Goal: Task Accomplishment & Management: Manage account settings

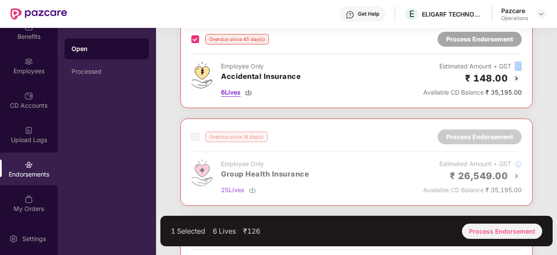
scroll to position [295, 0]
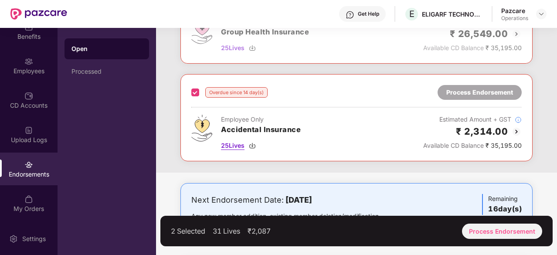
click at [252, 143] on img at bounding box center [252, 145] width 7 height 7
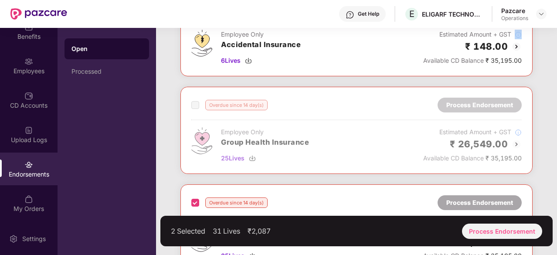
scroll to position [182, 0]
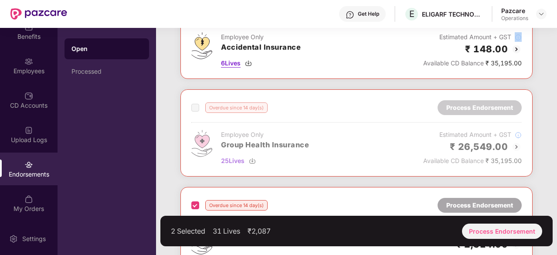
click at [248, 60] on img at bounding box center [248, 63] width 7 height 7
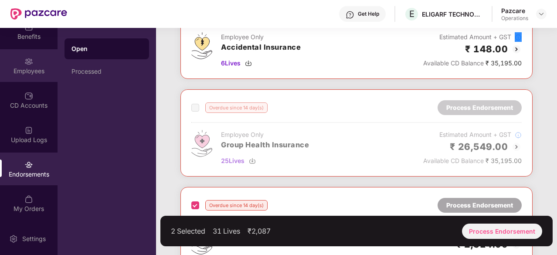
scroll to position [0, 0]
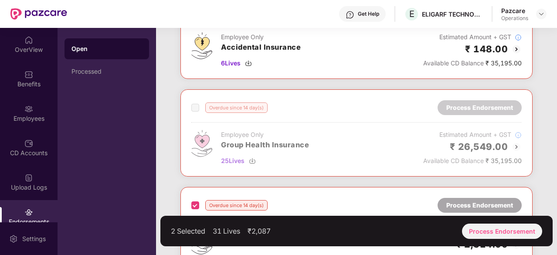
click at [556, 25] on header "Get Help E ELIGARF TECHNOLOGIES PRIVATE LIMITED Pazcare Operations" at bounding box center [278, 14] width 557 height 28
click at [542, 11] on img at bounding box center [541, 13] width 7 height 7
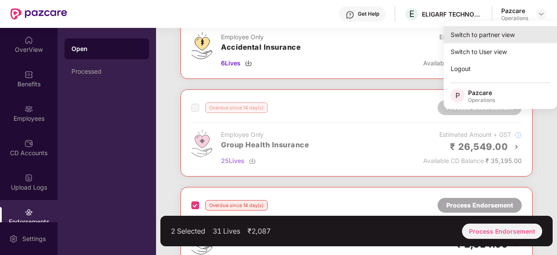
click at [485, 40] on div "Switch to partner view" at bounding box center [500, 34] width 113 height 17
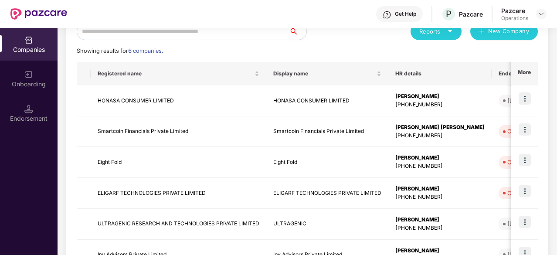
scroll to position [113, 0]
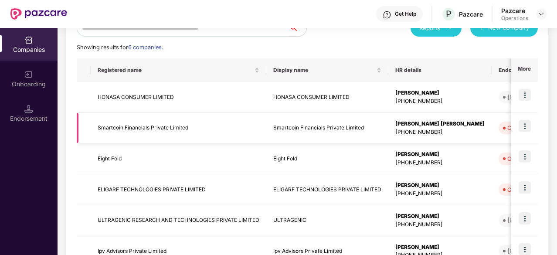
click at [526, 129] on img at bounding box center [525, 126] width 12 height 12
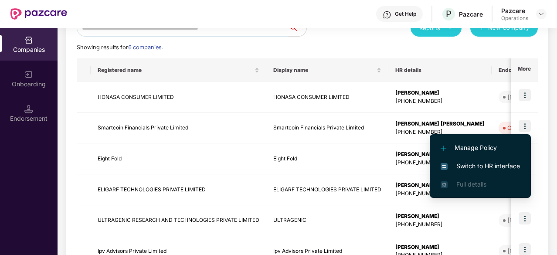
click at [469, 167] on span "Switch to HR interface" at bounding box center [480, 166] width 79 height 10
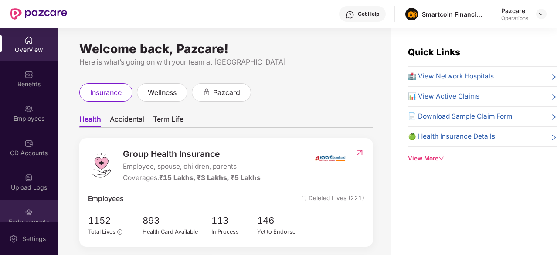
click at [27, 218] on div "Endorsements" at bounding box center [29, 222] width 58 height 9
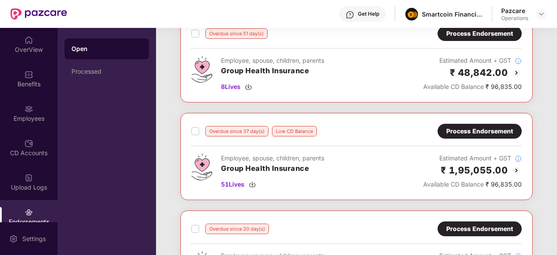
scroll to position [0, 0]
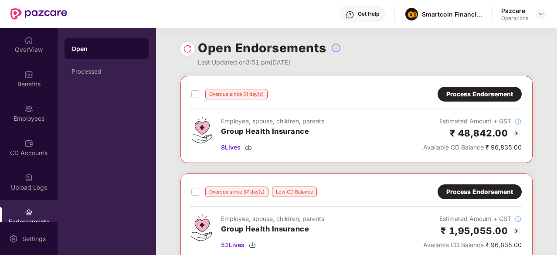
drag, startPoint x: 556, startPoint y: 48, endPoint x: 556, endPoint y: 55, distance: 7.5
click at [556, 55] on div "OverView Benefits Employees CD Accounts Upload Logs Endorsements My Orders Sett…" at bounding box center [278, 141] width 557 height 227
click at [359, 53] on div "Open Endorsements Last Updated on 3:51 pm[DATE]" at bounding box center [357, 52] width 352 height 48
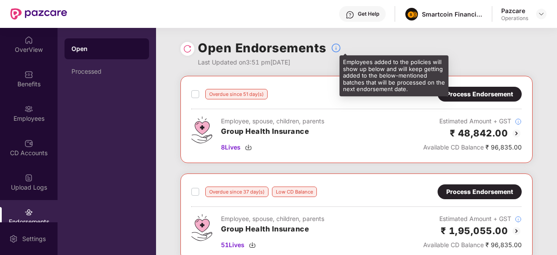
click at [336, 50] on img at bounding box center [336, 48] width 10 height 10
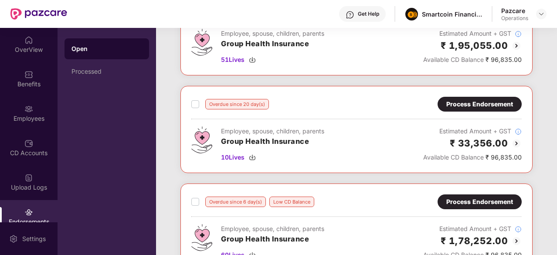
scroll to position [229, 0]
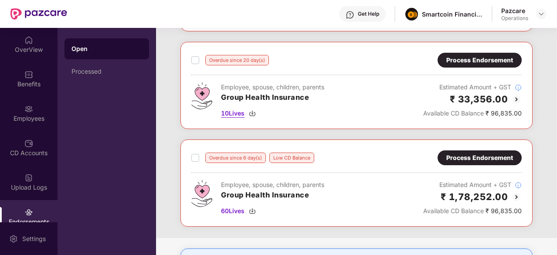
click at [253, 113] on img at bounding box center [252, 113] width 7 height 7
click at [224, 112] on span "10 Lives" at bounding box center [233, 114] width 24 height 10
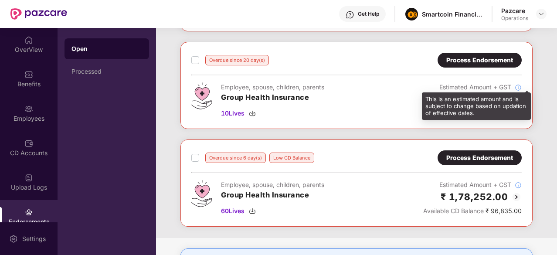
click at [515, 95] on div "This is an estimated amount and is subject to change based on updation of effec…" at bounding box center [476, 105] width 109 height 27
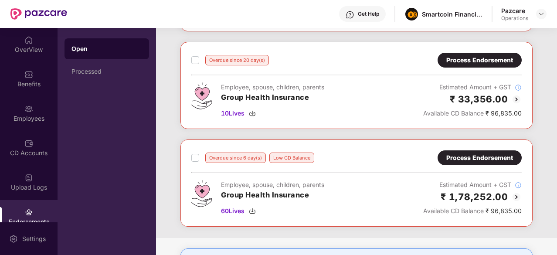
click at [491, 55] on div "Process Endorsement" at bounding box center [480, 60] width 67 height 10
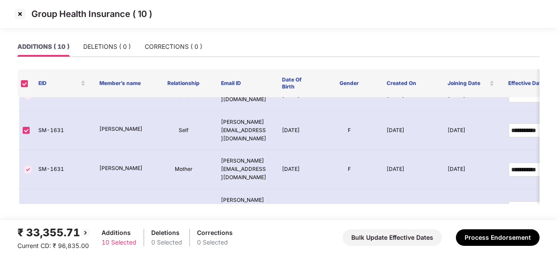
scroll to position [0, 0]
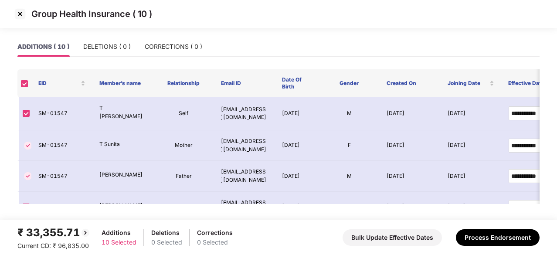
click at [17, 10] on img at bounding box center [20, 14] width 14 height 14
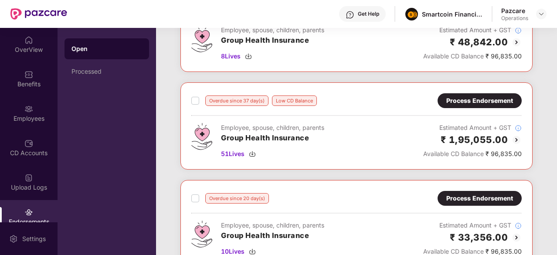
scroll to position [38, 0]
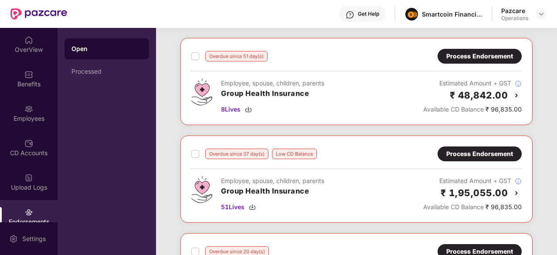
click at [517, 91] on img at bounding box center [517, 95] width 10 height 10
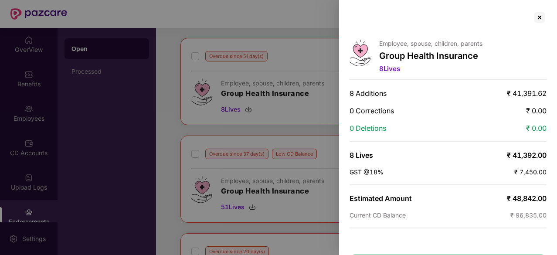
click at [237, 113] on div at bounding box center [278, 127] width 557 height 255
click at [539, 17] on div at bounding box center [540, 17] width 14 height 14
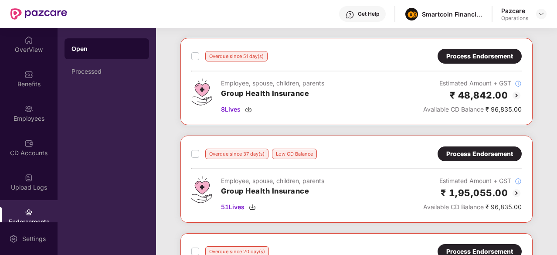
click at [518, 194] on img at bounding box center [517, 193] width 10 height 10
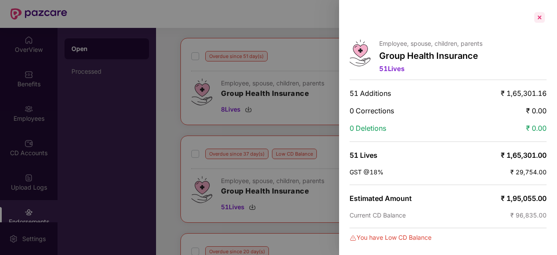
click at [537, 15] on div at bounding box center [540, 17] width 14 height 14
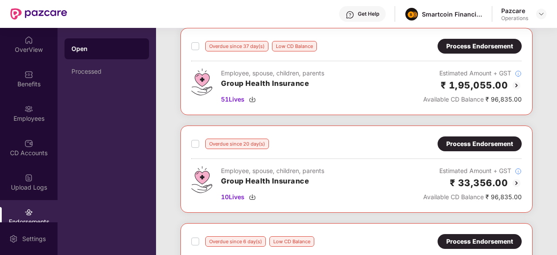
scroll to position [146, 0]
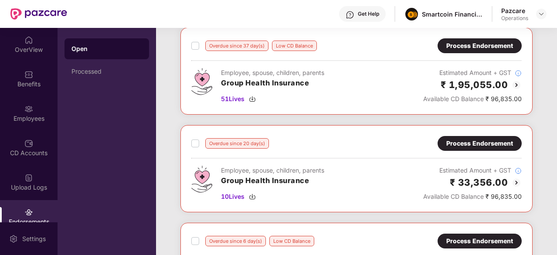
click at [514, 180] on img at bounding box center [517, 182] width 10 height 10
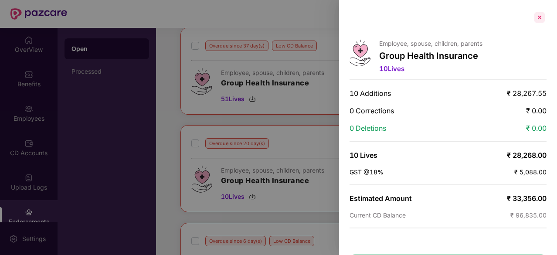
click at [538, 19] on div at bounding box center [540, 17] width 14 height 14
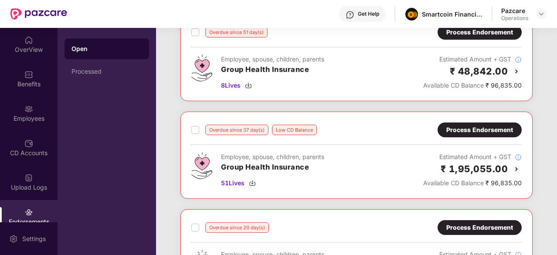
scroll to position [0, 0]
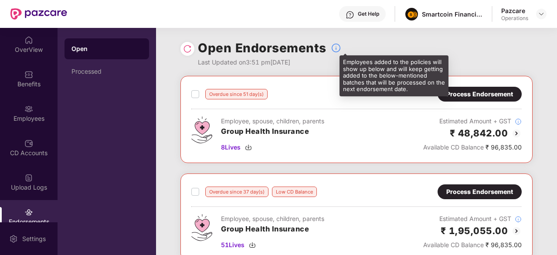
click at [337, 49] on img at bounding box center [336, 48] width 10 height 10
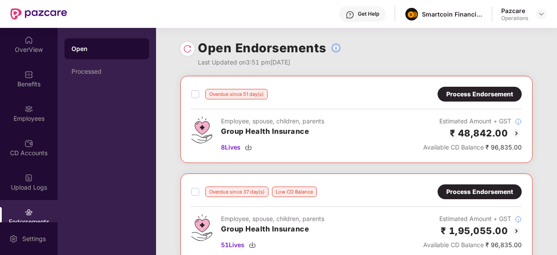
click at [184, 49] on img at bounding box center [187, 48] width 9 height 9
click at [498, 98] on div "Process Endorsement" at bounding box center [480, 94] width 67 height 10
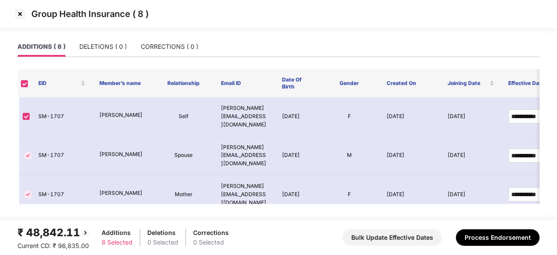
click at [18, 9] on img at bounding box center [20, 14] width 14 height 14
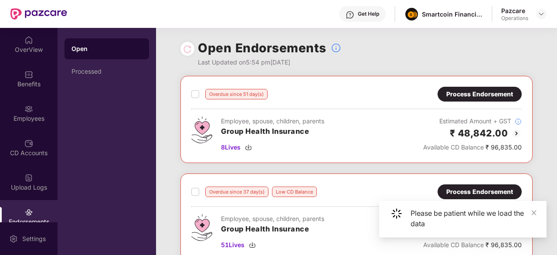
click at [478, 190] on div "Process Endorsement" at bounding box center [480, 192] width 67 height 10
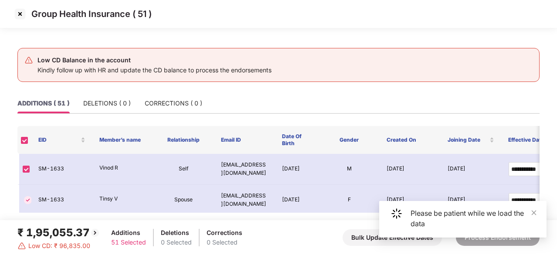
click at [17, 15] on img at bounding box center [20, 14] width 14 height 14
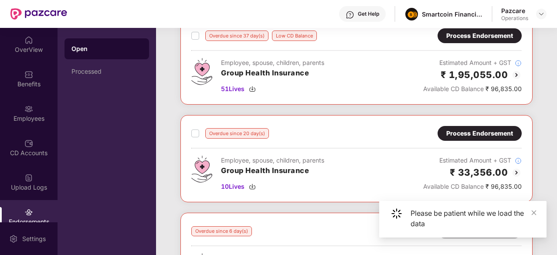
scroll to position [157, 0]
click at [482, 132] on div "Process Endorsement" at bounding box center [480, 133] width 67 height 10
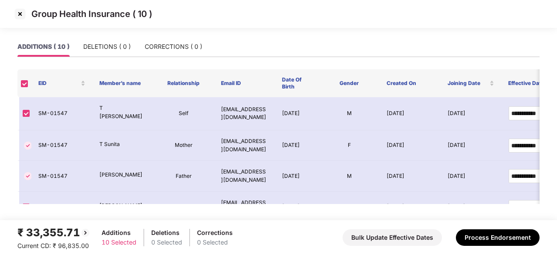
click at [15, 10] on img at bounding box center [20, 14] width 14 height 14
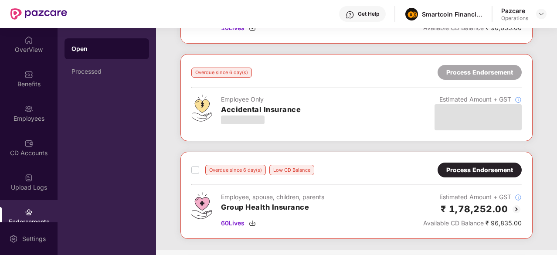
scroll to position [315, 0]
click at [480, 167] on div "Process Endorsement" at bounding box center [480, 170] width 67 height 10
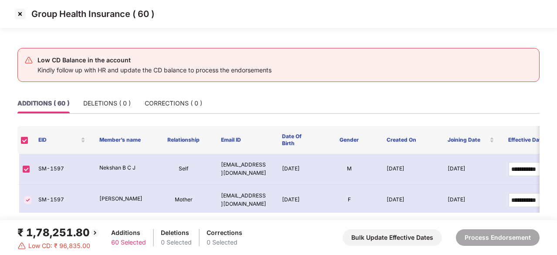
click at [21, 16] on img at bounding box center [20, 14] width 14 height 14
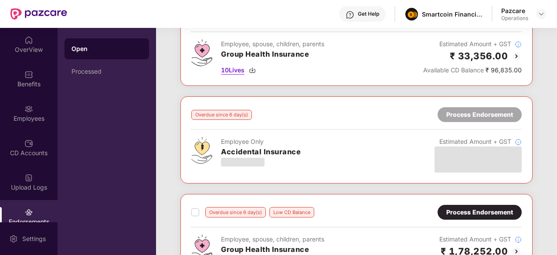
scroll to position [0, 0]
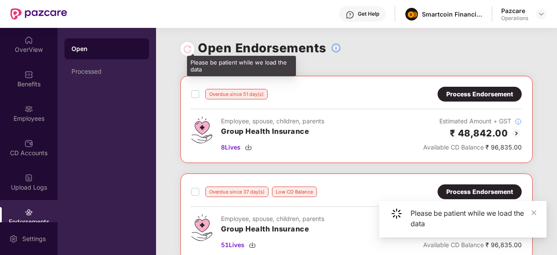
click at [186, 50] on div at bounding box center [187, 49] width 9 height 10
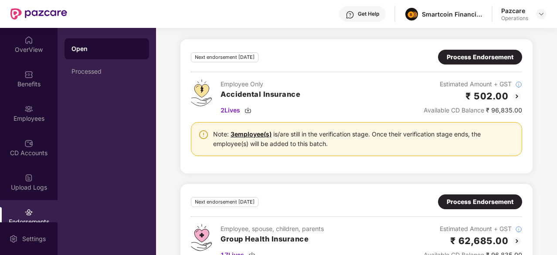
scroll to position [608, 0]
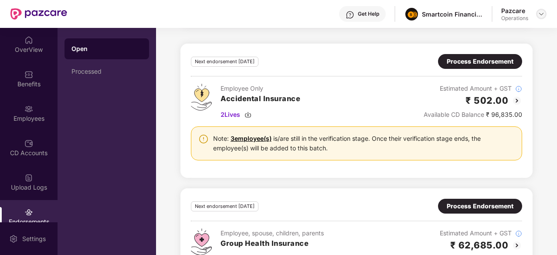
click at [542, 13] on img at bounding box center [541, 13] width 7 height 7
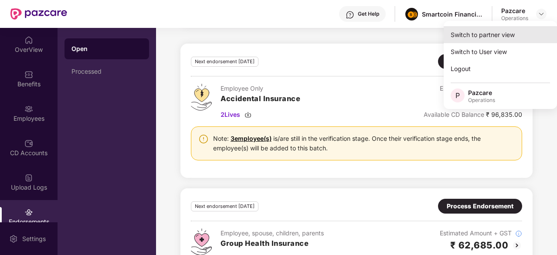
click at [486, 41] on div "Switch to partner view" at bounding box center [500, 34] width 113 height 17
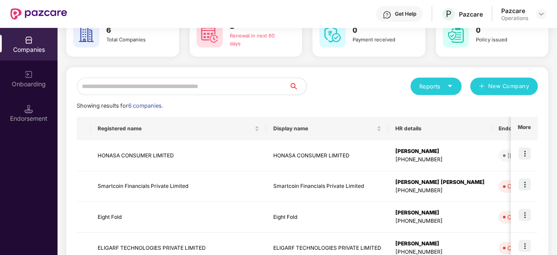
scroll to position [70, 0]
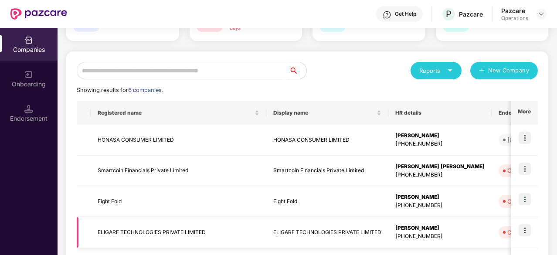
click at [524, 234] on img at bounding box center [525, 230] width 12 height 12
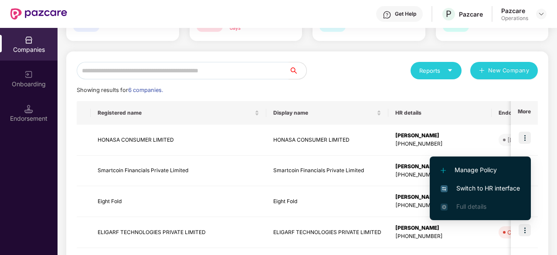
click at [495, 191] on span "Switch to HR interface" at bounding box center [480, 189] width 79 height 10
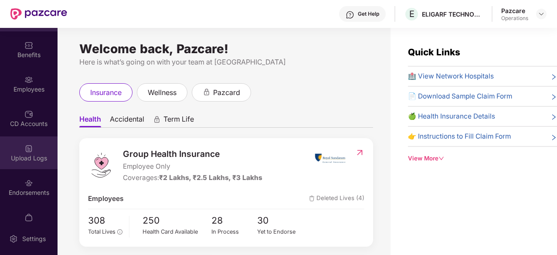
scroll to position [30, 0]
click at [14, 194] on div "Endorsements" at bounding box center [29, 192] width 58 height 9
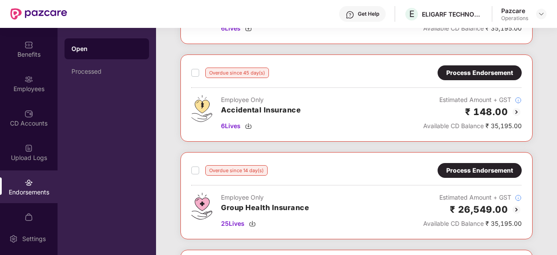
scroll to position [120, 0]
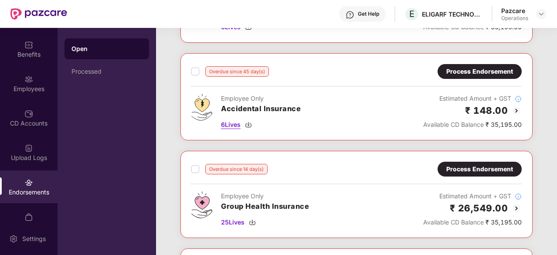
click at [250, 124] on img at bounding box center [248, 124] width 7 height 7
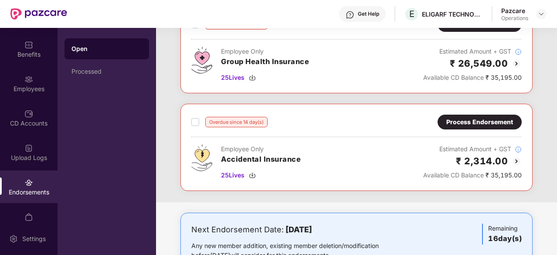
scroll to position [266, 0]
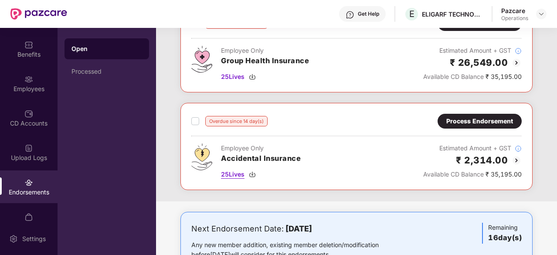
click at [249, 172] on img at bounding box center [252, 174] width 7 height 7
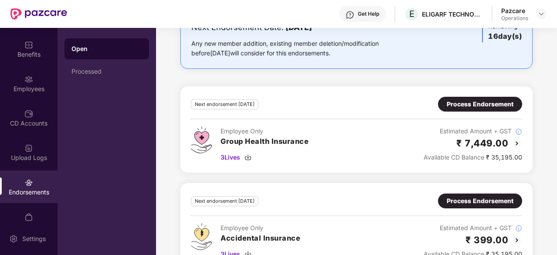
scroll to position [489, 0]
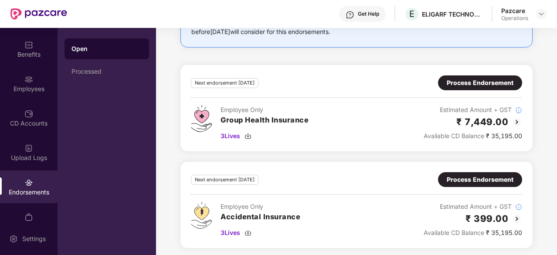
click at [517, 118] on img at bounding box center [517, 122] width 10 height 10
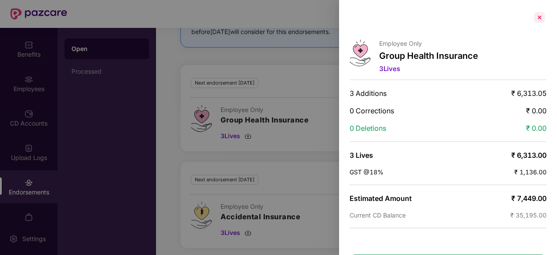
click at [537, 19] on div at bounding box center [540, 17] width 14 height 14
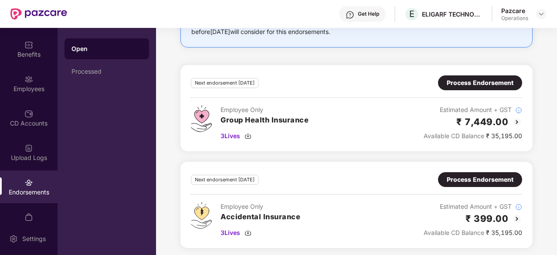
click at [514, 215] on img at bounding box center [517, 219] width 10 height 10
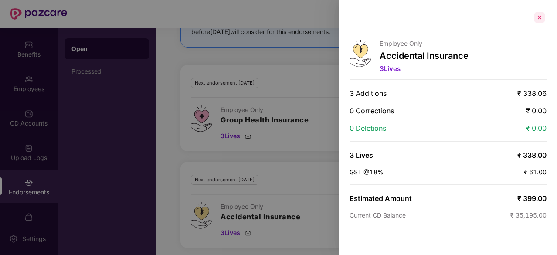
click at [538, 18] on div at bounding box center [540, 17] width 14 height 14
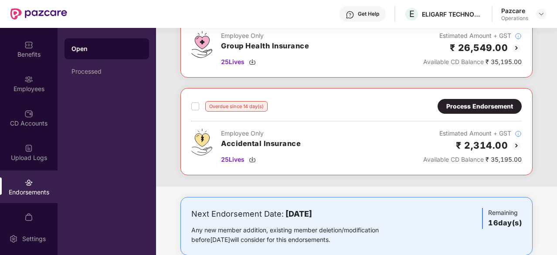
scroll to position [249, 0]
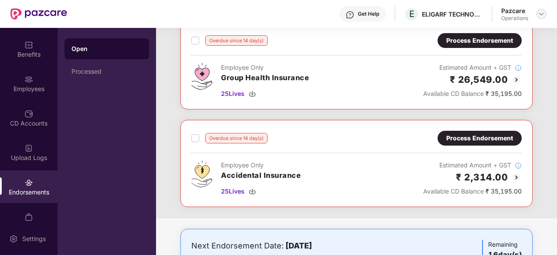
click at [541, 9] on div at bounding box center [541, 14] width 10 height 10
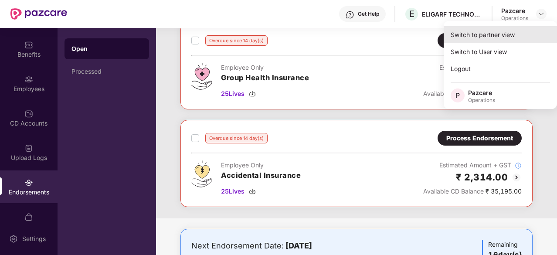
click at [490, 35] on div "Switch to partner view" at bounding box center [500, 34] width 113 height 17
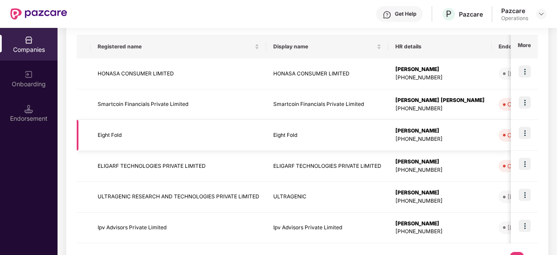
scroll to position [136, 0]
click at [519, 103] on img at bounding box center [525, 102] width 12 height 12
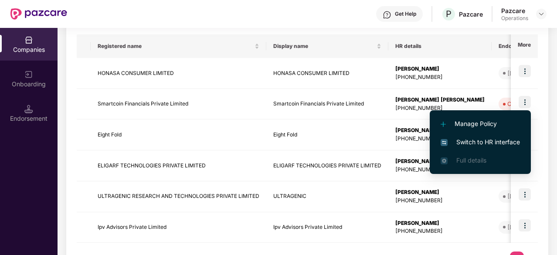
click at [483, 143] on span "Switch to HR interface" at bounding box center [480, 142] width 79 height 10
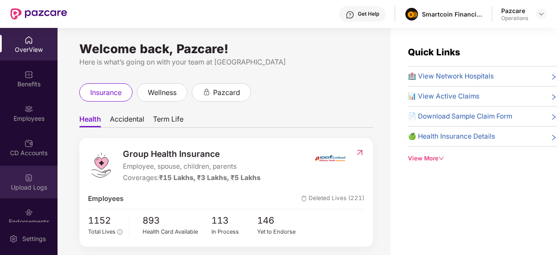
scroll to position [35, 0]
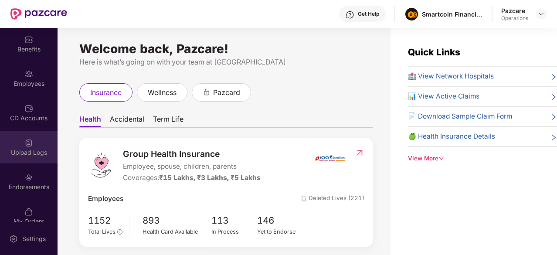
click at [22, 182] on div "Endorsements" at bounding box center [29, 181] width 58 height 33
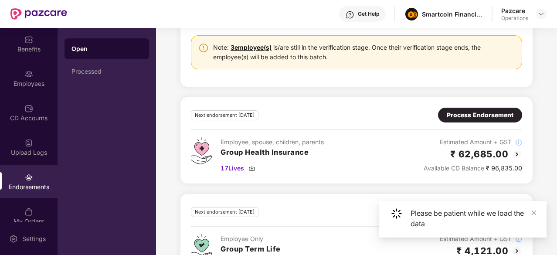
scroll to position [699, 0]
click at [516, 149] on img at bounding box center [517, 154] width 10 height 10
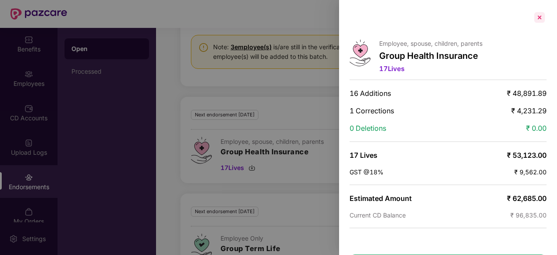
click at [542, 17] on div at bounding box center [540, 17] width 14 height 14
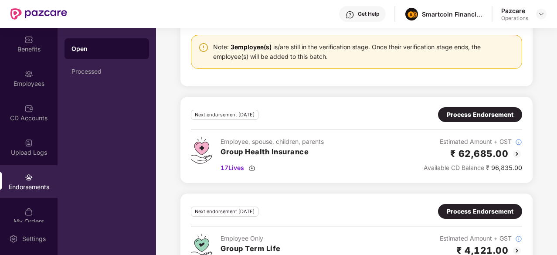
click at [491, 113] on div "Process Endorsement" at bounding box center [480, 115] width 67 height 10
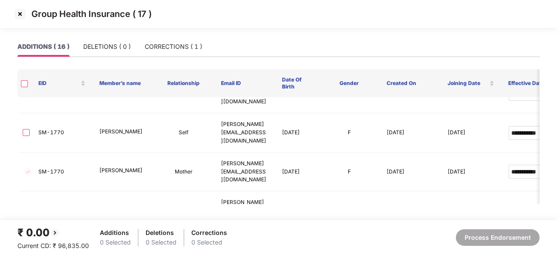
scroll to position [417, 0]
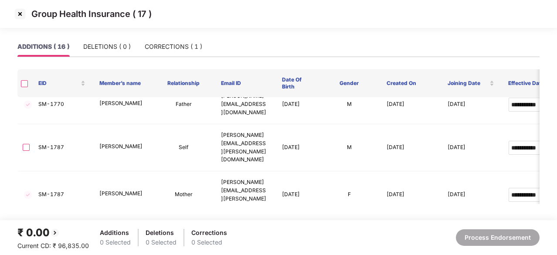
click at [20, 16] on img at bounding box center [20, 14] width 14 height 14
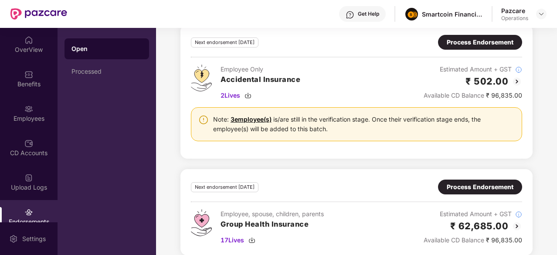
scroll to position [605, 0]
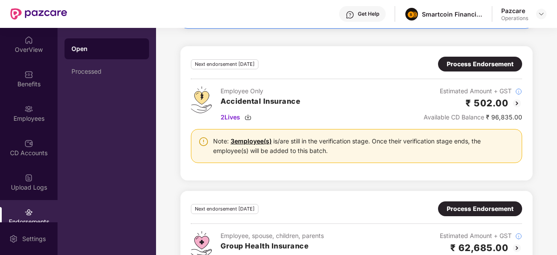
click at [493, 59] on div "Process Endorsement" at bounding box center [480, 64] width 67 height 10
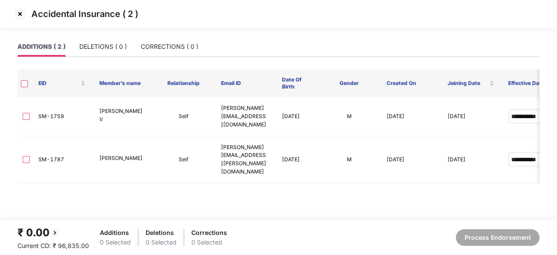
click at [24, 14] on img at bounding box center [20, 14] width 14 height 14
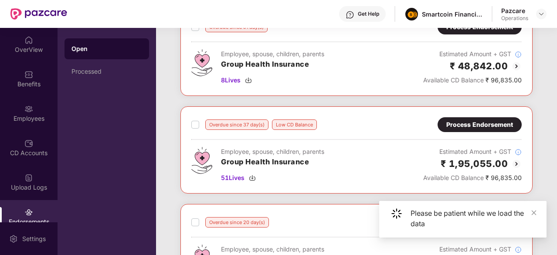
scroll to position [0, 0]
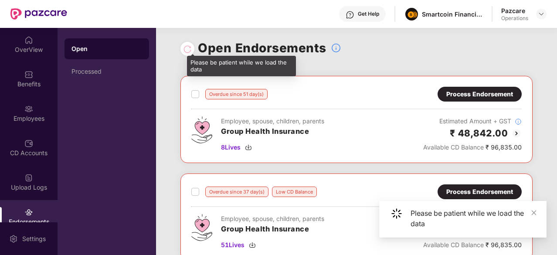
click at [186, 52] on div at bounding box center [187, 49] width 9 height 10
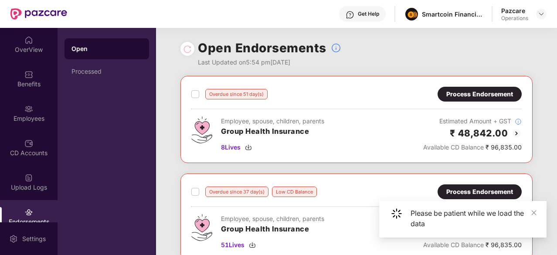
click at [194, 45] on div "Open Endorsements Last Updated on 5:54 pm, 26 Sep 2025" at bounding box center [357, 52] width 352 height 48
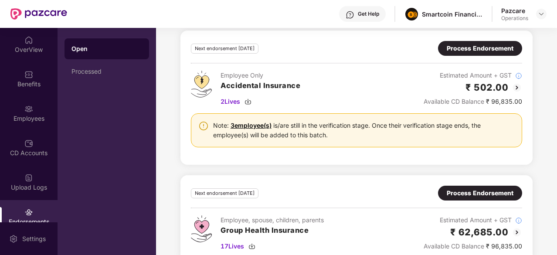
scroll to position [730, 0]
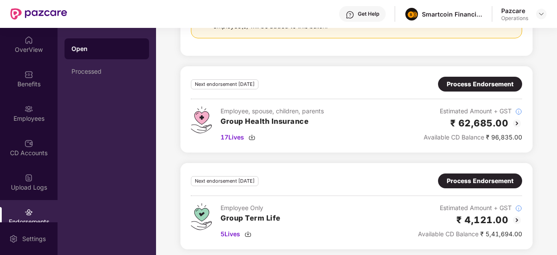
click at [471, 79] on div "Process Endorsement" at bounding box center [480, 84] width 67 height 10
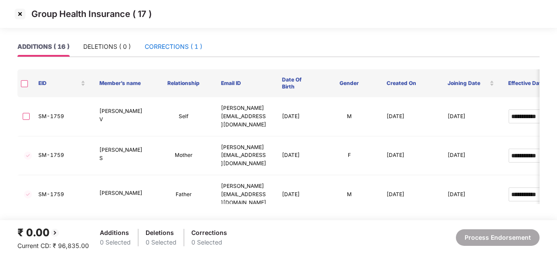
click at [172, 42] on div "CORRECTIONS ( 1 )" at bounding box center [174, 47] width 58 height 10
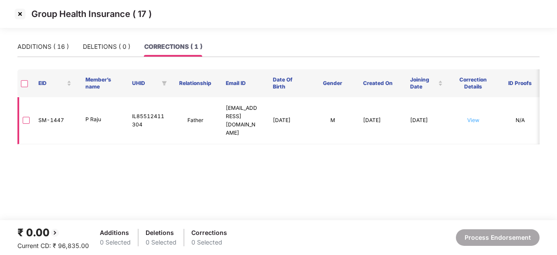
click at [470, 117] on link "View" at bounding box center [473, 120] width 12 height 7
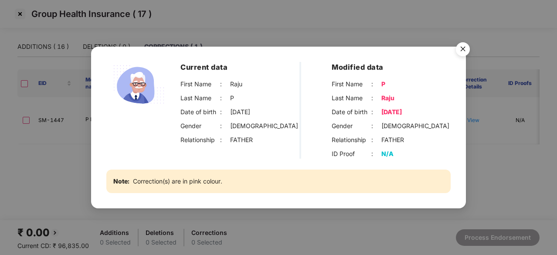
click at [462, 49] on img "Close" at bounding box center [463, 50] width 24 height 24
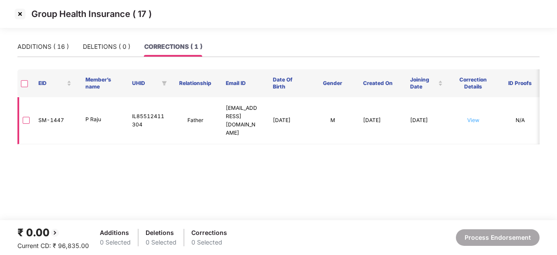
click at [475, 117] on link "View" at bounding box center [473, 120] width 12 height 7
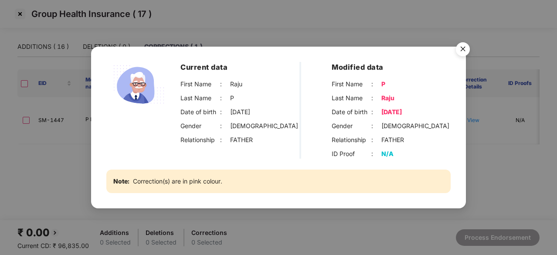
copy div "01-01-1957"
drag, startPoint x: 382, startPoint y: 112, endPoint x: 421, endPoint y: 111, distance: 39.3
click at [421, 111] on div "Date of birth : 01-01-1957" at bounding box center [391, 112] width 119 height 10
click at [460, 51] on img "Close" at bounding box center [463, 50] width 24 height 24
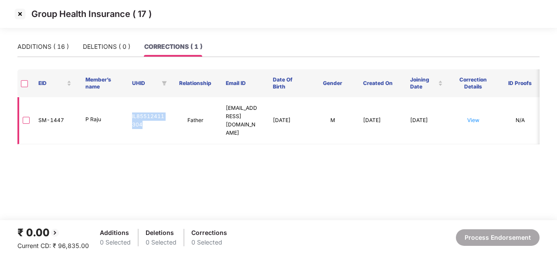
drag, startPoint x: 131, startPoint y: 111, endPoint x: 145, endPoint y: 120, distance: 16.6
click at [145, 120] on td "IL85512411304" at bounding box center [148, 120] width 47 height 47
copy td "IL85512411304"
click at [471, 117] on link "View" at bounding box center [473, 120] width 12 height 7
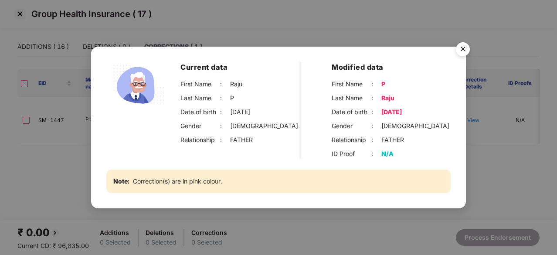
click at [465, 50] on img "Close" at bounding box center [463, 50] width 24 height 24
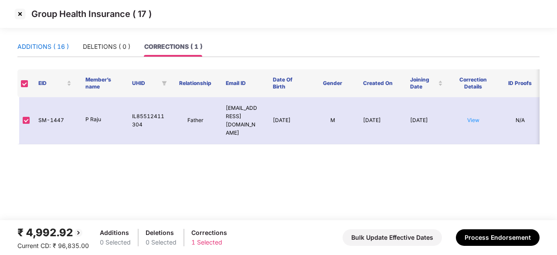
click at [49, 44] on div "ADDITIONS ( 16 )" at bounding box center [42, 47] width 51 height 10
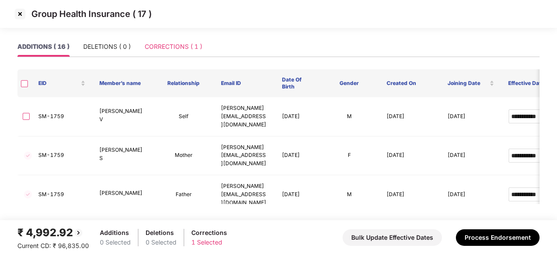
click at [184, 38] on div "CORRECTIONS ( 1 )" at bounding box center [174, 47] width 58 height 20
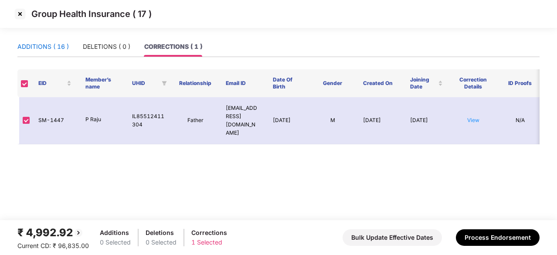
click at [31, 45] on div "ADDITIONS ( 16 )" at bounding box center [42, 47] width 51 height 10
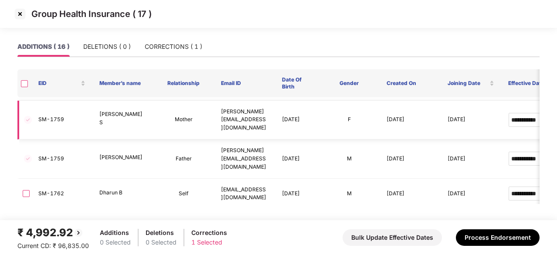
scroll to position [0, 0]
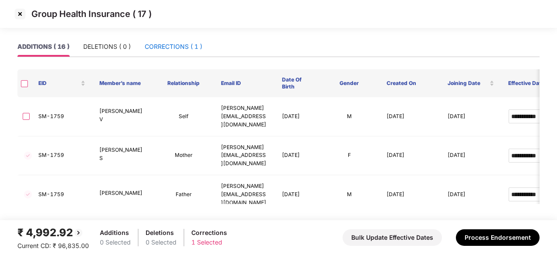
click at [174, 46] on div "CORRECTIONS ( 1 )" at bounding box center [174, 47] width 58 height 10
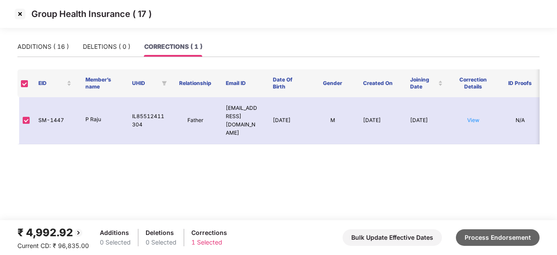
click at [476, 235] on button "Process Endorsement" at bounding box center [498, 237] width 84 height 17
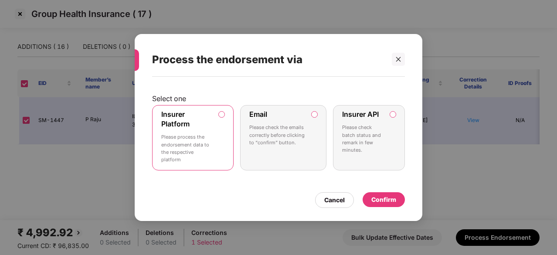
click at [359, 114] on label "Insurer API" at bounding box center [360, 114] width 37 height 9
click at [392, 198] on div "Confirm" at bounding box center [384, 200] width 25 height 10
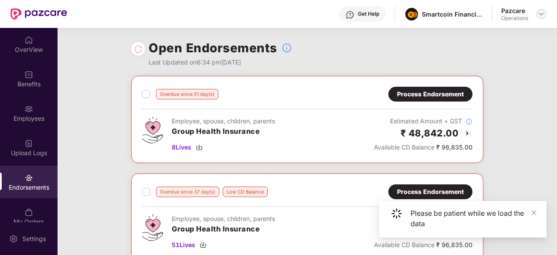
click at [539, 14] on img at bounding box center [541, 13] width 7 height 7
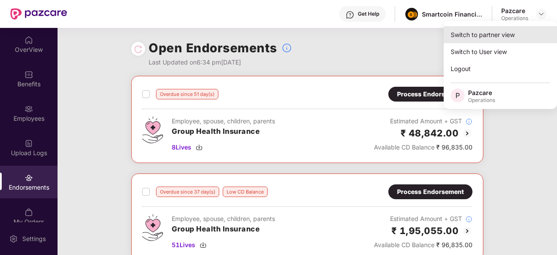
click at [493, 38] on div "Switch to partner view" at bounding box center [500, 34] width 113 height 17
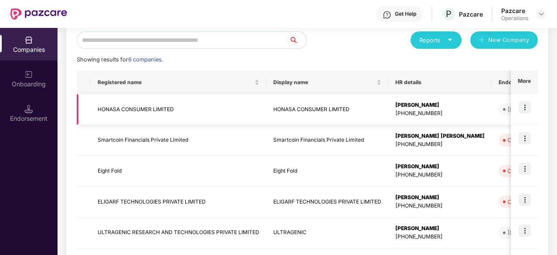
scroll to position [106, 0]
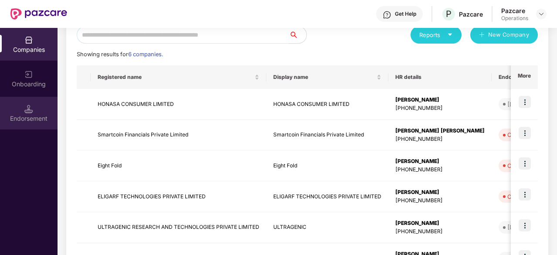
click at [41, 121] on div "Endorsement" at bounding box center [29, 118] width 58 height 9
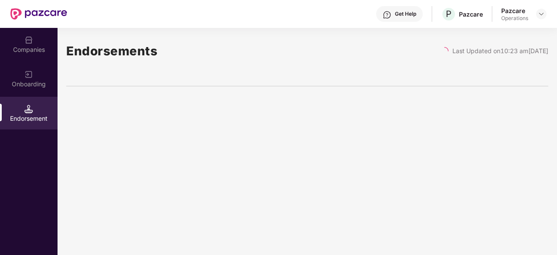
scroll to position [0, 0]
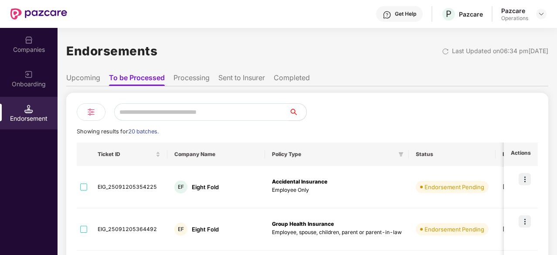
click at [186, 75] on li "Processing" at bounding box center [192, 79] width 36 height 13
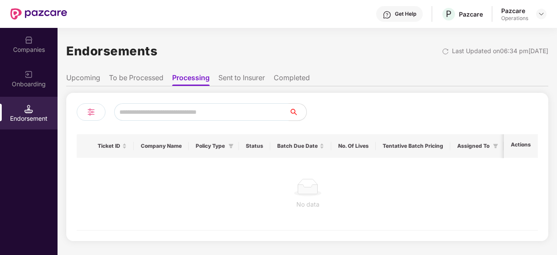
click at [245, 79] on li "Sent to Insurer" at bounding box center [241, 79] width 47 height 13
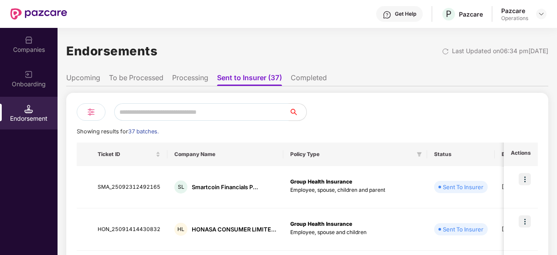
click at [310, 74] on li "Completed" at bounding box center [309, 79] width 36 height 13
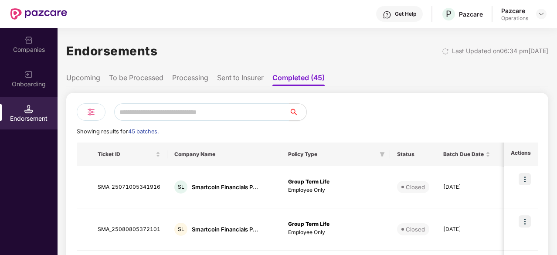
click at [178, 111] on input "text" at bounding box center [201, 111] width 175 height 17
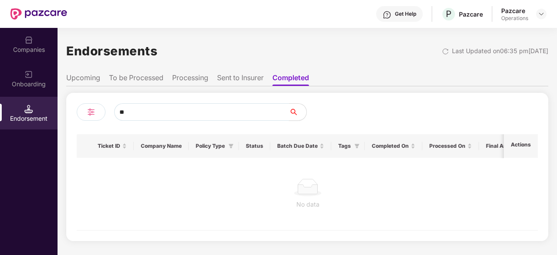
type input "*"
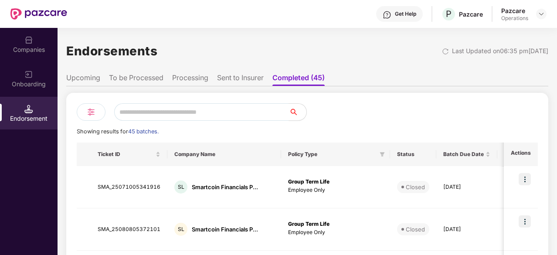
click at [38, 46] on div "Companies" at bounding box center [29, 49] width 58 height 9
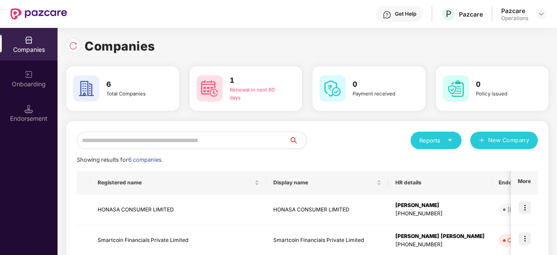
click at [155, 140] on input "text" at bounding box center [183, 140] width 212 height 17
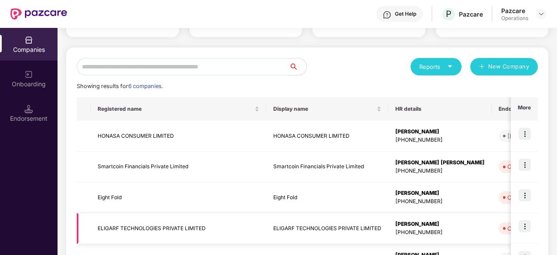
scroll to position [63, 0]
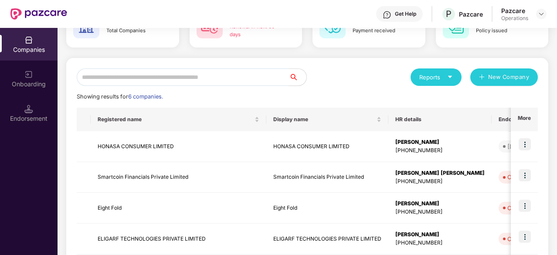
click at [140, 78] on input "text" at bounding box center [183, 76] width 212 height 17
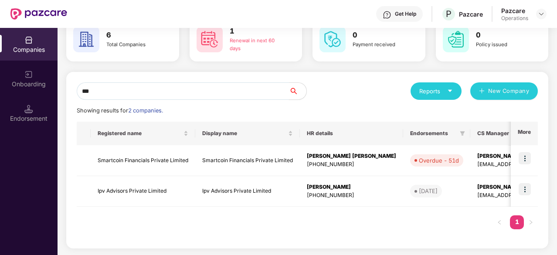
scroll to position [0, 0]
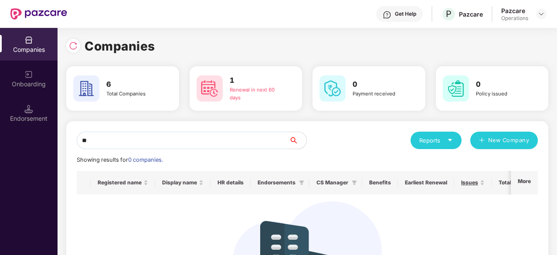
type input "*"
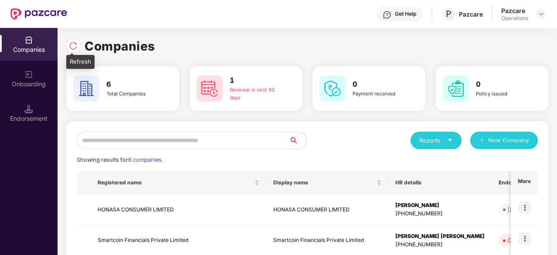
click at [72, 44] on img at bounding box center [73, 45] width 9 height 9
click at [144, 139] on input "text" at bounding box center [183, 140] width 212 height 17
paste input "**********"
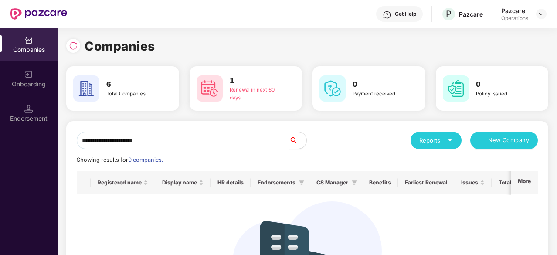
type input "**********"
click at [33, 57] on div "Companies" at bounding box center [29, 44] width 58 height 33
click at [71, 41] on div at bounding box center [73, 46] width 14 height 14
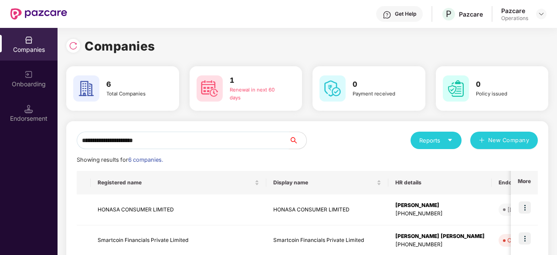
click at [173, 136] on input "**********" at bounding box center [183, 140] width 212 height 17
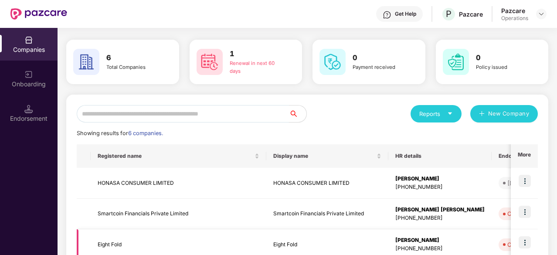
scroll to position [19, 0]
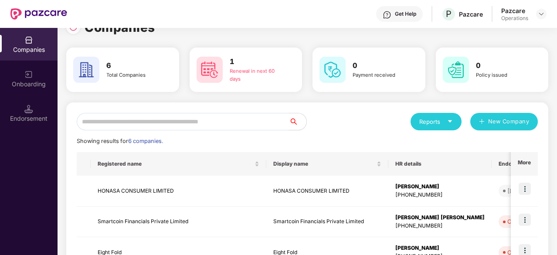
click at [31, 116] on div "Endorsement" at bounding box center [29, 118] width 58 height 9
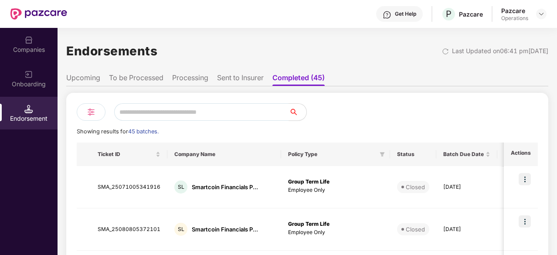
click at [547, 16] on header "Get Help P Pazcare Pazcare Operations" at bounding box center [278, 14] width 557 height 28
click at [539, 13] on img at bounding box center [541, 13] width 7 height 7
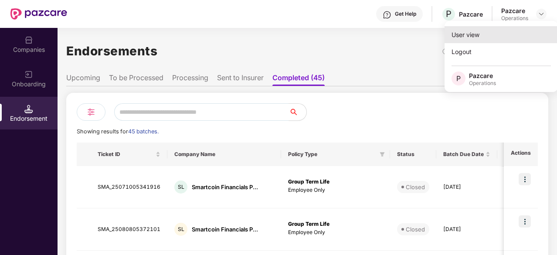
click at [465, 31] on div "User view" at bounding box center [501, 34] width 113 height 17
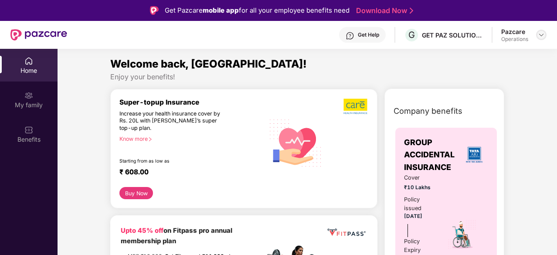
click at [541, 34] on img at bounding box center [541, 34] width 7 height 7
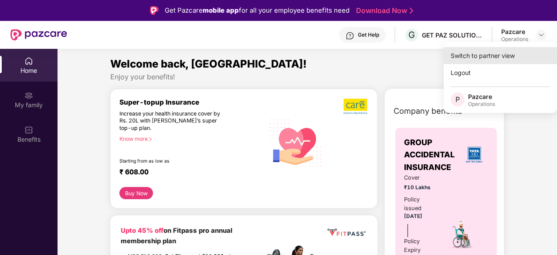
click at [476, 55] on div "Switch to partner view" at bounding box center [500, 55] width 113 height 17
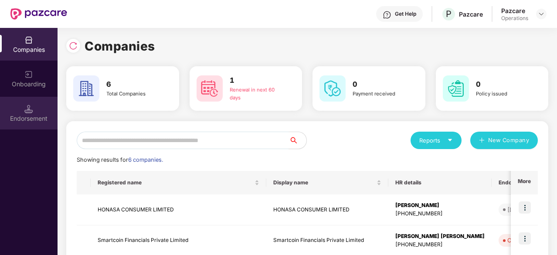
click at [29, 104] on div at bounding box center [28, 108] width 9 height 9
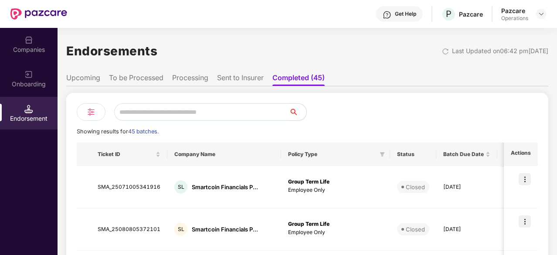
click at [154, 113] on input "text" at bounding box center [201, 111] width 175 height 17
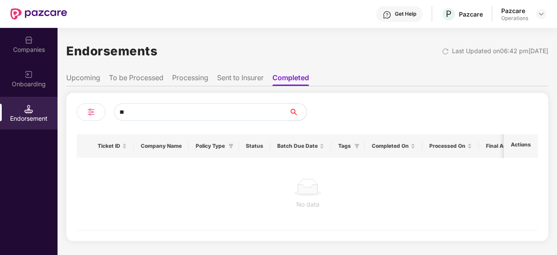
type input "*"
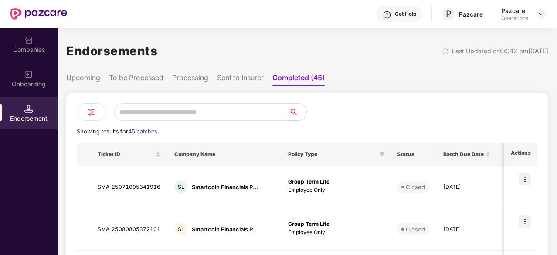
click at [196, 76] on li "Processing" at bounding box center [190, 79] width 36 height 13
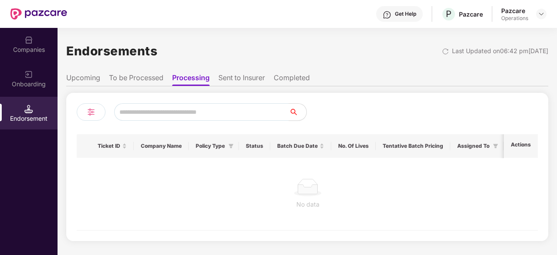
click at [236, 81] on li "Sent to Insurer" at bounding box center [241, 79] width 47 height 13
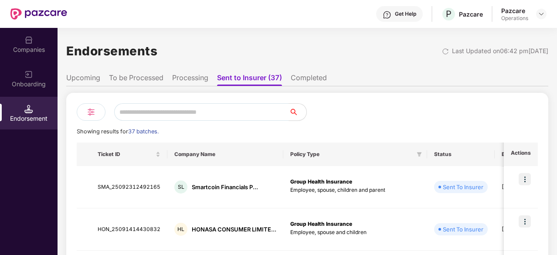
click at [196, 73] on ul "Upcoming To be Processed Processing Sent to Insurer (37) Completed" at bounding box center [307, 77] width 482 height 17
click at [196, 77] on li "Processing" at bounding box center [190, 79] width 36 height 13
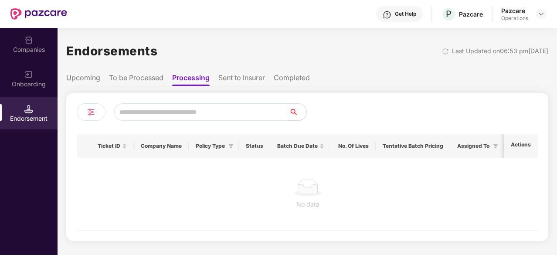
click at [135, 75] on li "To be Processed" at bounding box center [136, 79] width 55 height 13
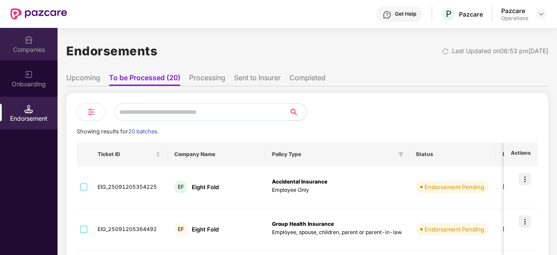
click at [33, 32] on div "Companies" at bounding box center [29, 44] width 58 height 33
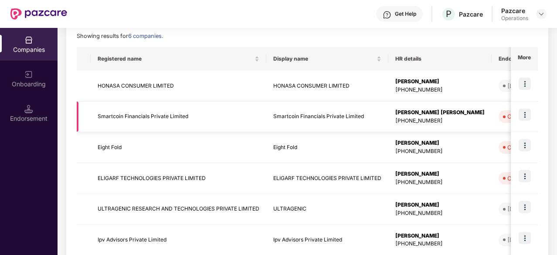
scroll to position [125, 0]
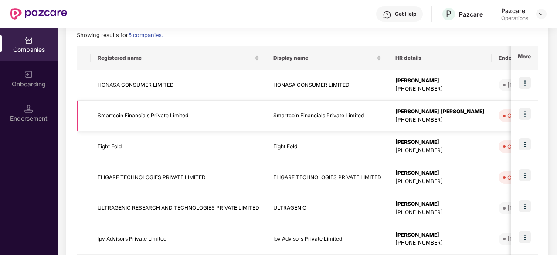
click at [521, 118] on img at bounding box center [525, 114] width 12 height 12
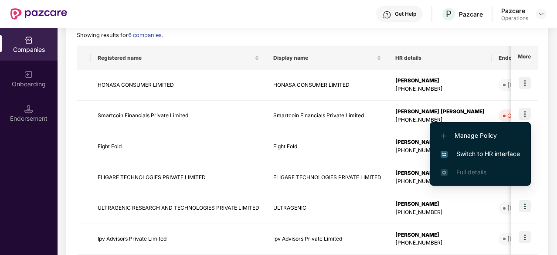
click at [469, 157] on span "Switch to HR interface" at bounding box center [480, 154] width 79 height 10
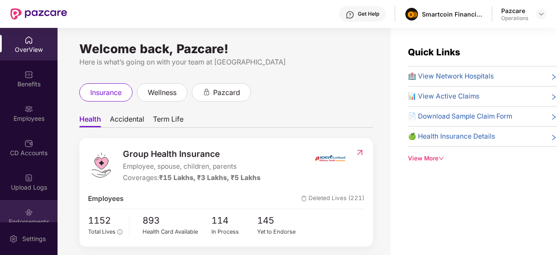
scroll to position [46, 0]
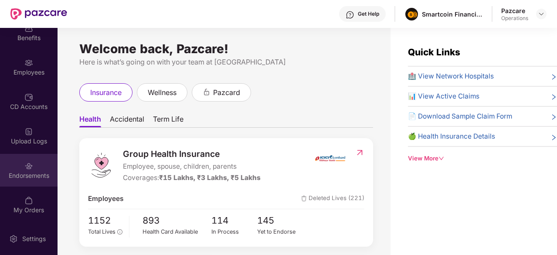
click at [37, 172] on div "Endorsements" at bounding box center [29, 175] width 58 height 9
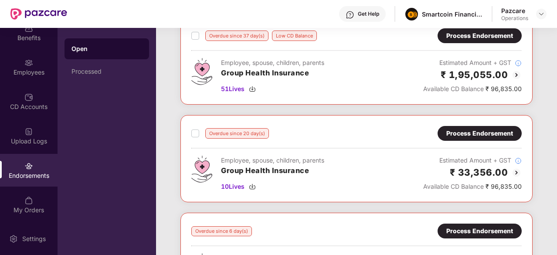
scroll to position [0, 0]
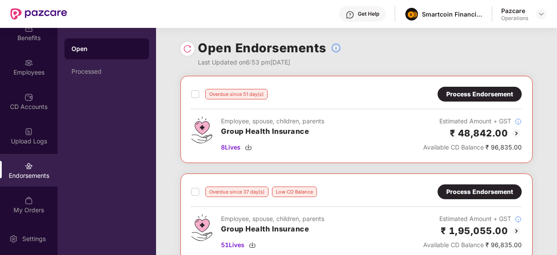
click at [514, 131] on img at bounding box center [517, 133] width 10 height 10
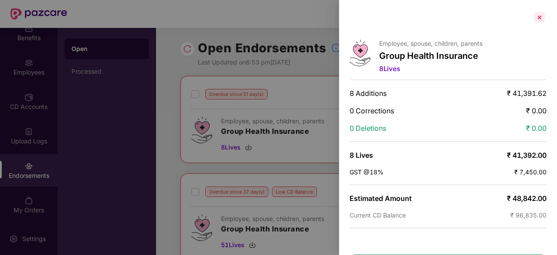
click at [543, 18] on div at bounding box center [540, 17] width 14 height 14
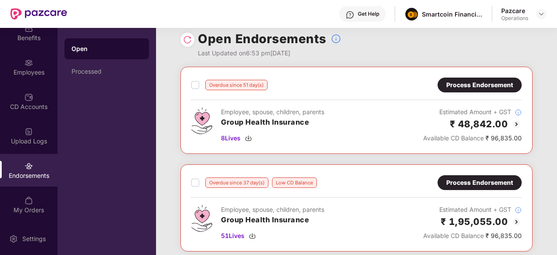
scroll to position [9, 0]
click at [539, 13] on img at bounding box center [541, 13] width 7 height 7
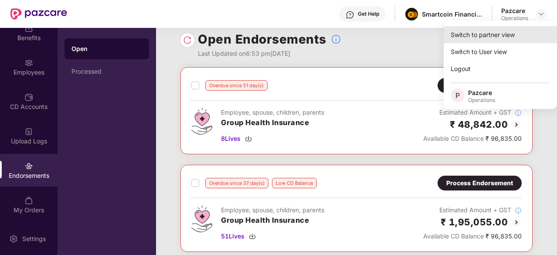
click at [473, 39] on div "Switch to partner view" at bounding box center [500, 34] width 113 height 17
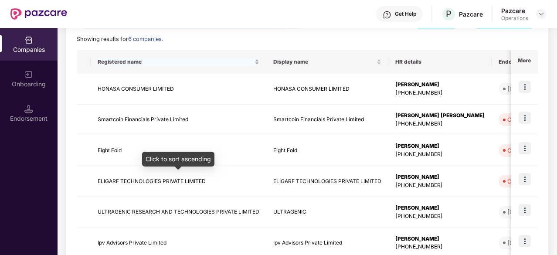
scroll to position [122, 0]
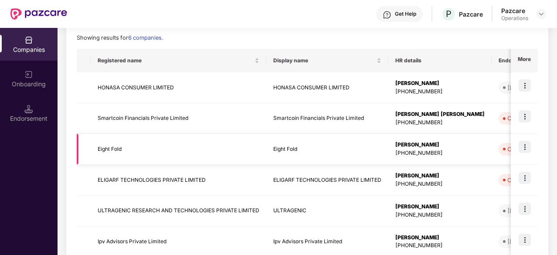
click at [527, 142] on img at bounding box center [525, 147] width 12 height 12
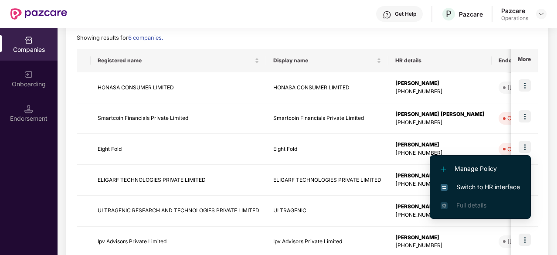
click at [460, 186] on span "Switch to HR interface" at bounding box center [480, 187] width 79 height 10
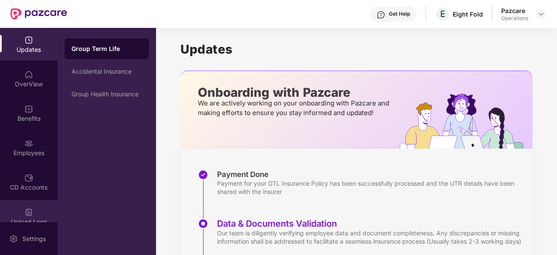
scroll to position [78, 0]
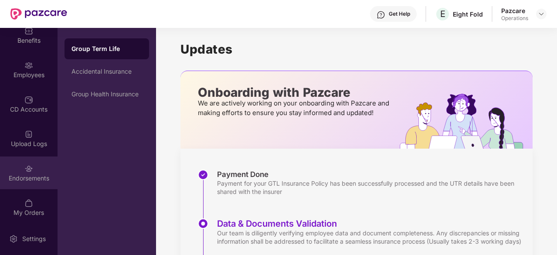
click at [26, 175] on div "Endorsements" at bounding box center [29, 178] width 58 height 9
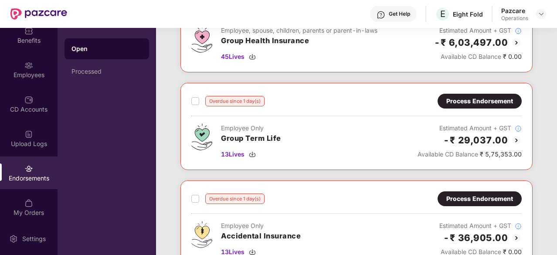
scroll to position [384, 0]
